Goal: Information Seeking & Learning: Check status

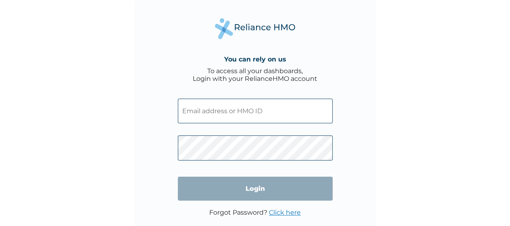
type input "VEM/10006/A"
click at [241, 188] on input "Login" at bounding box center [255, 188] width 155 height 24
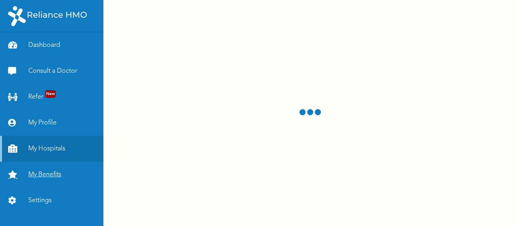
click at [42, 173] on link "My Benefits" at bounding box center [51, 174] width 103 height 26
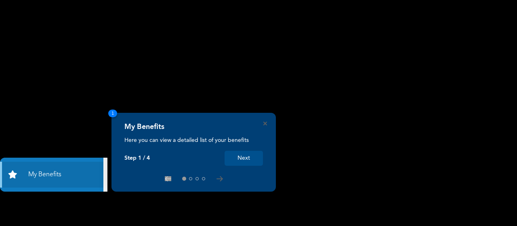
click at [241, 155] on button "Next" at bounding box center [243, 158] width 38 height 15
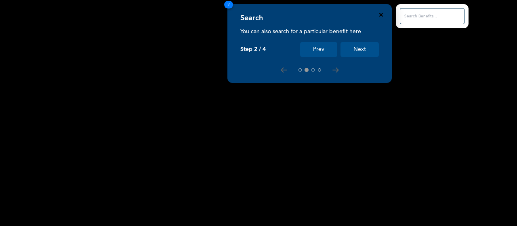
click at [380, 14] on icon "Close" at bounding box center [381, 15] width 4 height 4
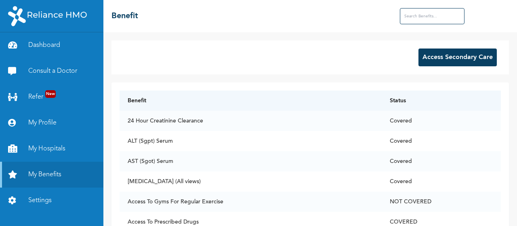
click at [427, 17] on input "text" at bounding box center [431, 16] width 65 height 16
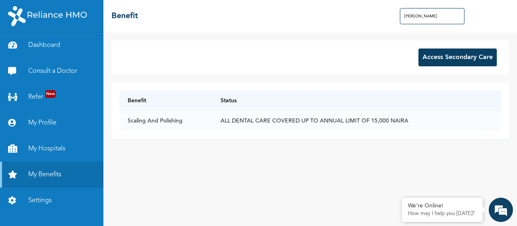
drag, startPoint x: 427, startPoint y: 19, endPoint x: 402, endPoint y: 19, distance: 25.0
click at [402, 19] on input "[PERSON_NAME]" at bounding box center [431, 16] width 65 height 16
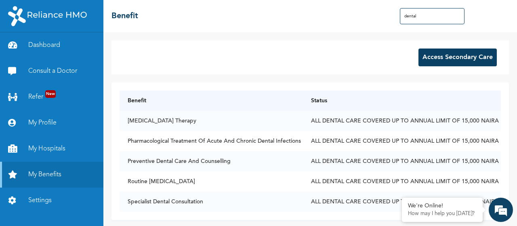
scroll to position [8, 0]
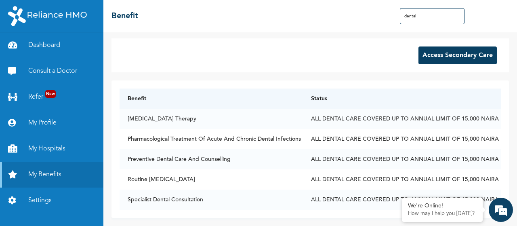
type input "dental"
click at [59, 146] on link "My Hospitals" at bounding box center [51, 149] width 103 height 26
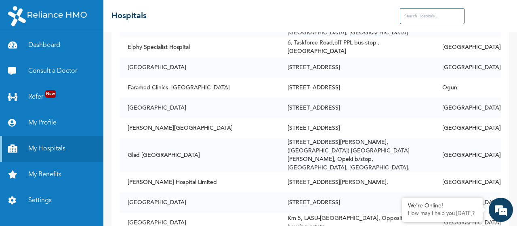
scroll to position [888, 0]
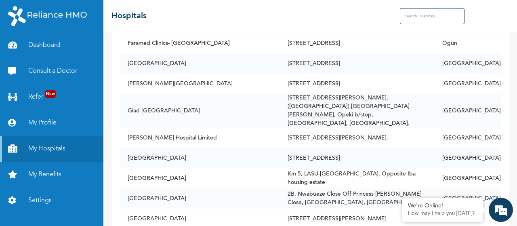
click at [404, 16] on input "text" at bounding box center [431, 16] width 65 height 16
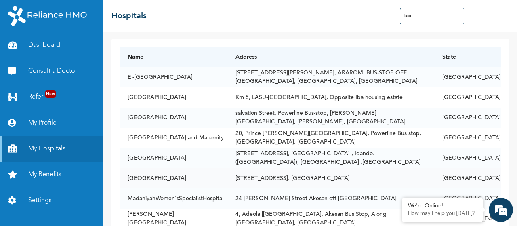
scroll to position [0, 0]
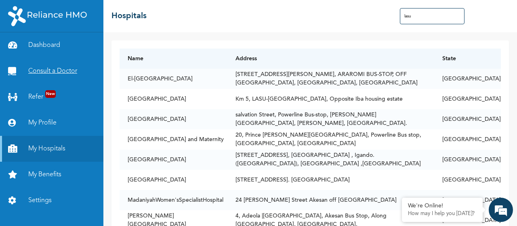
type input "lasu"
click at [41, 73] on link "Consult a Doctor" at bounding box center [51, 71] width 103 height 26
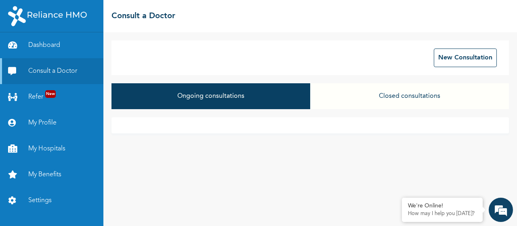
click at [424, 99] on button "Closed consultations" at bounding box center [409, 96] width 199 height 26
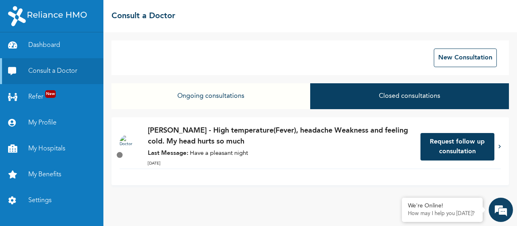
click at [242, 98] on button "Ongoing consultations" at bounding box center [210, 96] width 199 height 26
